Goal: Task Accomplishment & Management: Manage account settings

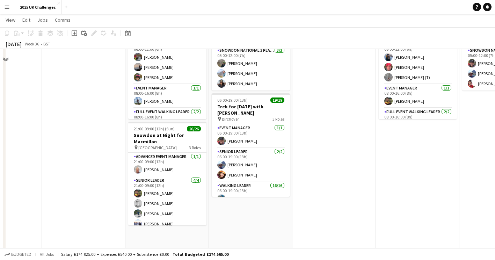
scroll to position [105, 0]
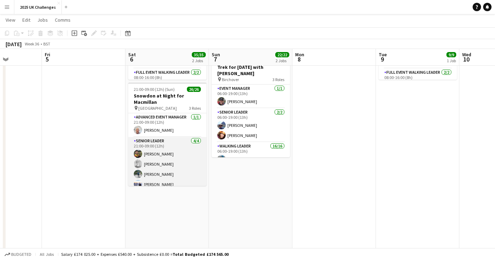
click at [153, 157] on app-card-role "Senior Leader [DATE] 21:00-09:00 (12h) [PERSON_NAME] [PERSON_NAME] [PERSON_NAME…" at bounding box center [167, 164] width 78 height 54
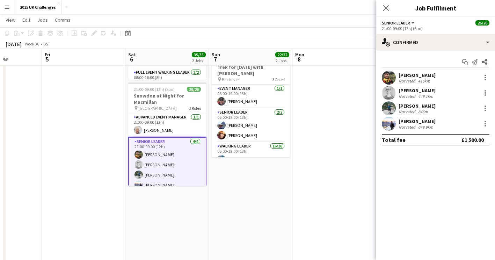
click at [420, 77] on div "[PERSON_NAME]" at bounding box center [416, 75] width 37 height 6
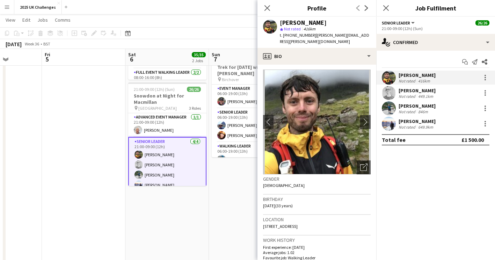
scroll to position [0, 0]
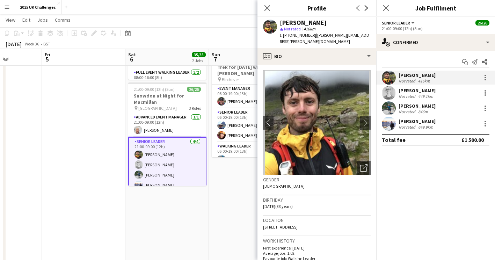
click at [419, 77] on div "[PERSON_NAME]" at bounding box center [416, 75] width 37 height 6
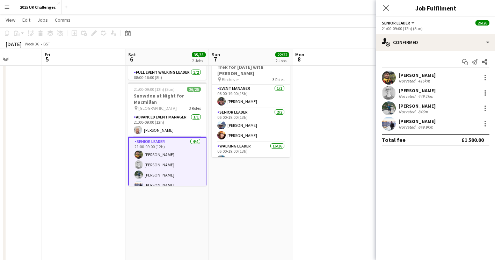
click at [419, 77] on div "[PERSON_NAME]" at bounding box center [416, 75] width 37 height 6
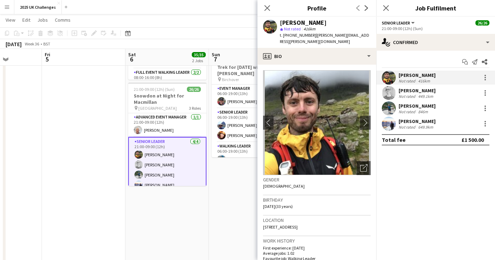
click at [396, 26] on div "21:00-09:00 (12h) (Sun)" at bounding box center [436, 28] width 108 height 5
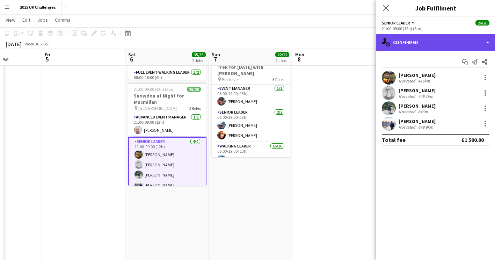
click at [405, 42] on div "single-neutral-actions-check-2 Confirmed" at bounding box center [435, 42] width 119 height 17
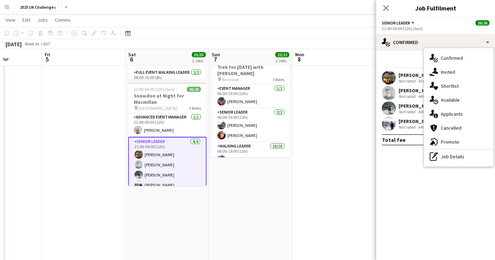
click at [455, 155] on div "pen-write Job Details" at bounding box center [458, 156] width 69 height 14
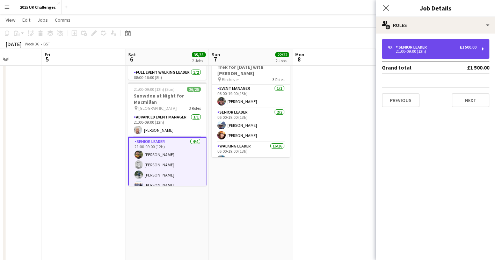
click at [424, 56] on div "4 x Senior Leader £1 500.00 21:00-09:00 (12h)" at bounding box center [436, 49] width 108 height 20
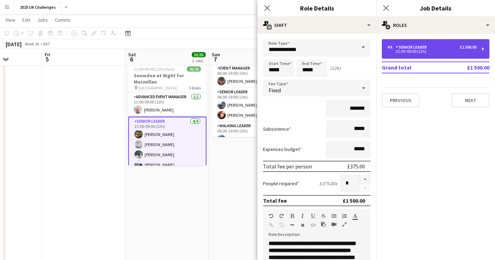
click at [422, 46] on div "Senior Leader" at bounding box center [413, 47] width 34 height 5
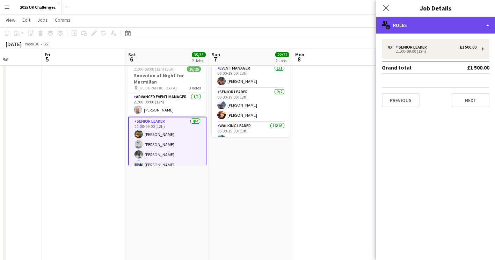
click at [402, 21] on div "multiple-users-add Roles" at bounding box center [435, 25] width 119 height 17
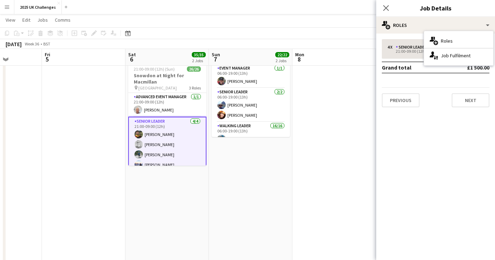
click at [443, 40] on div "multiple-users-add Roles" at bounding box center [458, 41] width 69 height 14
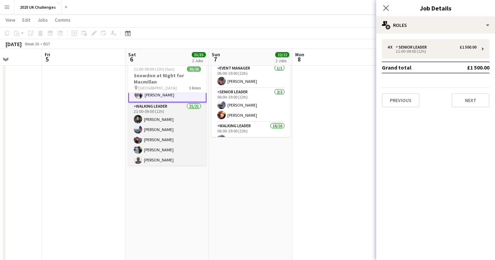
click at [173, 129] on app-card-role "Walking Leader 21/21 21:00-09:00 (12h) [PERSON_NAME] [PERSON_NAME] [PERSON_NAME…" at bounding box center [167, 216] width 78 height 228
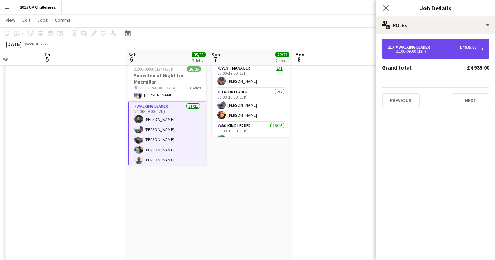
click at [418, 44] on div "21 x Walking Leader £4 935.00 21:00-09:00 (12h)" at bounding box center [436, 49] width 108 height 20
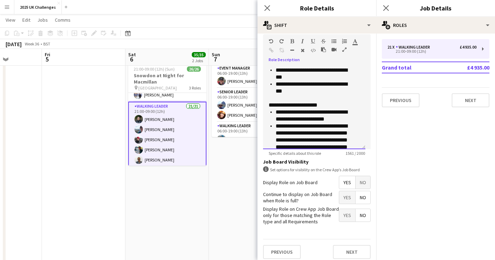
scroll to position [0, 0]
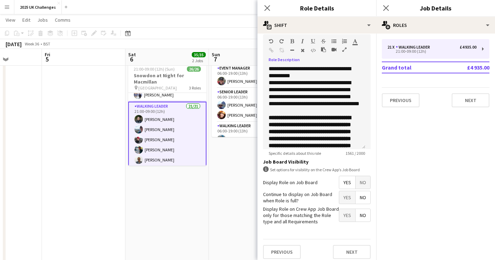
click at [233, 193] on app-date-cell "05:00-12:00 (7h) 3/3 Snowdon Local leaders - National 3 Peaks pin Llanberis 1 R…" at bounding box center [250, 119] width 83 height 332
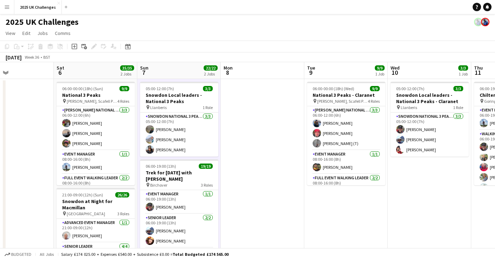
drag, startPoint x: 373, startPoint y: 216, endPoint x: 283, endPoint y: 203, distance: 91.5
click at [232, 198] on app-calendar-viewport "Tue 2 Wed 3 Thu 4 Fri 5 Sat 6 35/35 2 Jobs Sun 7 22/22 2 Jobs Mon 8 Tue 9 9/9 1…" at bounding box center [247, 252] width 495 height 381
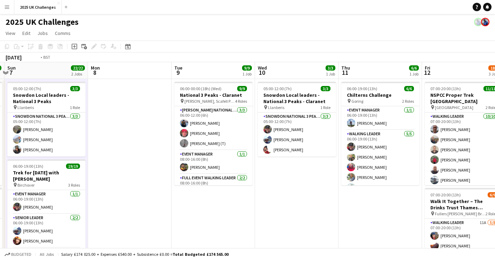
scroll to position [0, 229]
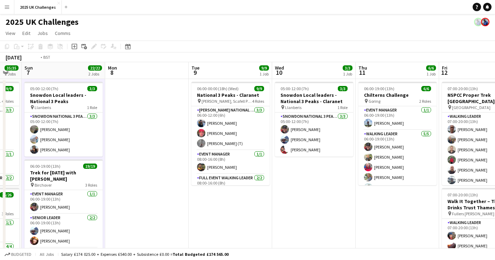
drag, startPoint x: 370, startPoint y: 213, endPoint x: 198, endPoint y: 200, distance: 173.0
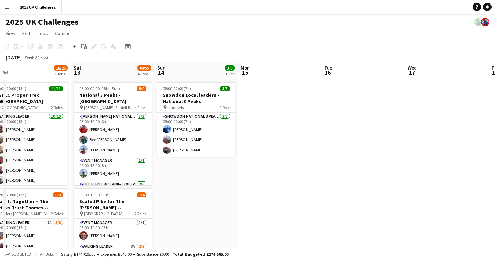
drag, startPoint x: 470, startPoint y: 218, endPoint x: 192, endPoint y: 206, distance: 278.2
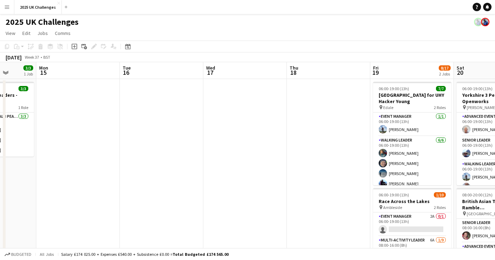
drag, startPoint x: 345, startPoint y: 198, endPoint x: 140, endPoint y: 177, distance: 206.8
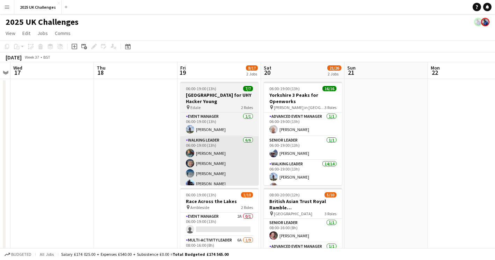
drag, startPoint x: 166, startPoint y: 174, endPoint x: 207, endPoint y: 169, distance: 41.2
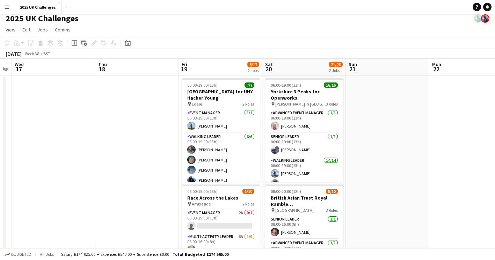
scroll to position [0, 0]
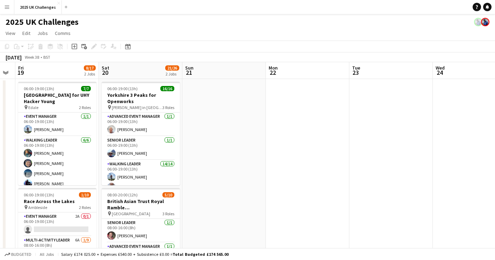
drag, startPoint x: 304, startPoint y: 177, endPoint x: 260, endPoint y: 174, distance: 43.7
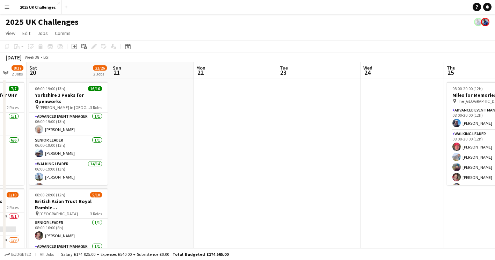
drag, startPoint x: 288, startPoint y: 178, endPoint x: 201, endPoint y: 174, distance: 87.0
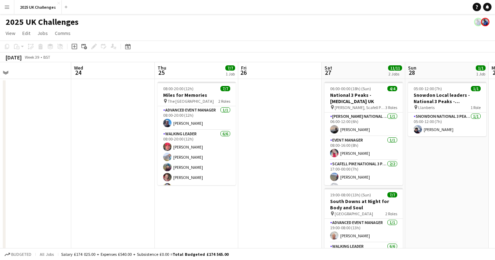
drag, startPoint x: 328, startPoint y: 194, endPoint x: 143, endPoint y: 167, distance: 186.5
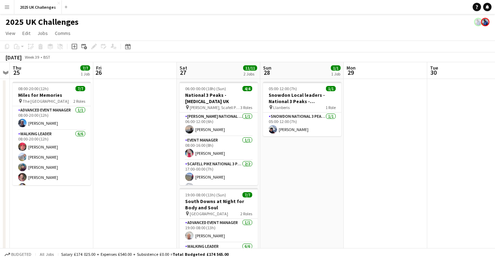
drag, startPoint x: 192, startPoint y: 197, endPoint x: 114, endPoint y: 179, distance: 80.0
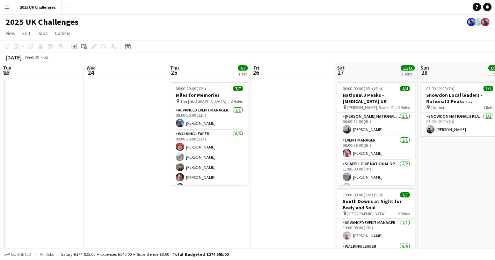
drag, startPoint x: 82, startPoint y: 214, endPoint x: 232, endPoint y: 230, distance: 150.9
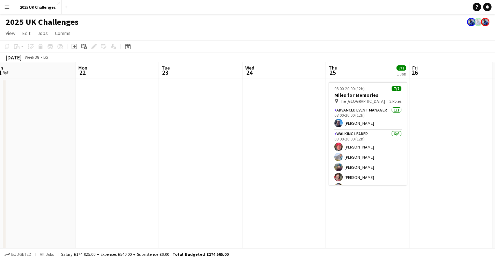
drag, startPoint x: 208, startPoint y: 218, endPoint x: 279, endPoint y: 223, distance: 70.8
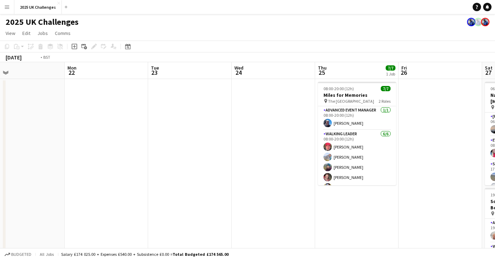
drag, startPoint x: 194, startPoint y: 221, endPoint x: 182, endPoint y: 218, distance: 13.1
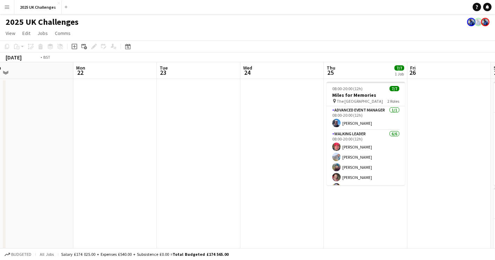
drag, startPoint x: 132, startPoint y: 217, endPoint x: 225, endPoint y: 226, distance: 93.3
